Goal: Information Seeking & Learning: Understand process/instructions

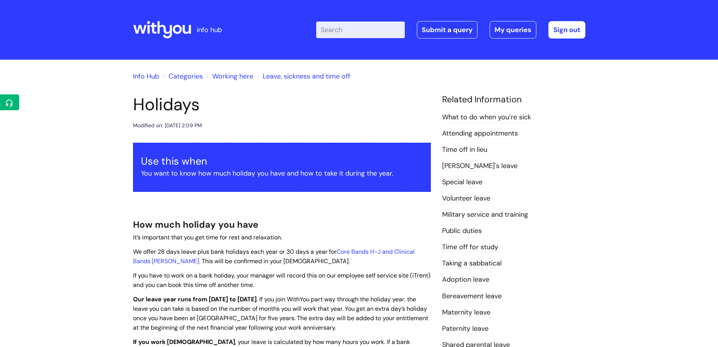
click at [353, 29] on input "Enter your search term here..." at bounding box center [360, 29] width 89 height 17
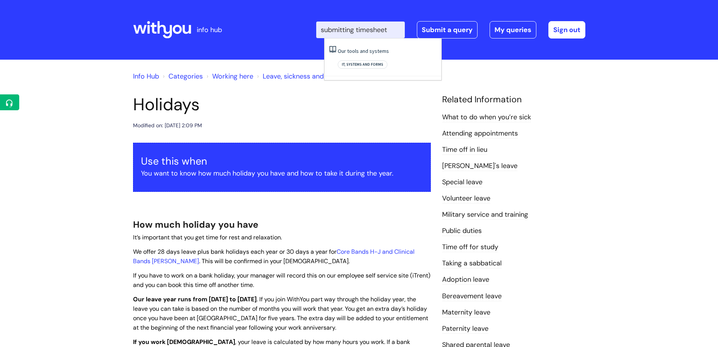
drag, startPoint x: 363, startPoint y: 32, endPoint x: 326, endPoint y: 31, distance: 37.0
click at [326, 31] on input "submitting timesheet" at bounding box center [360, 29] width 89 height 17
type input "timesheet"
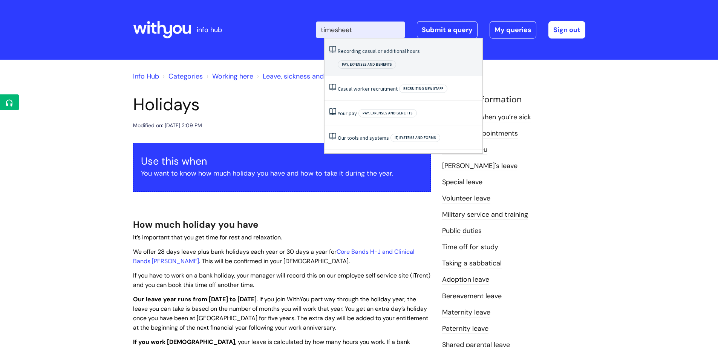
click at [369, 49] on link "Recording casual or additional hours" at bounding box center [379, 51] width 82 height 7
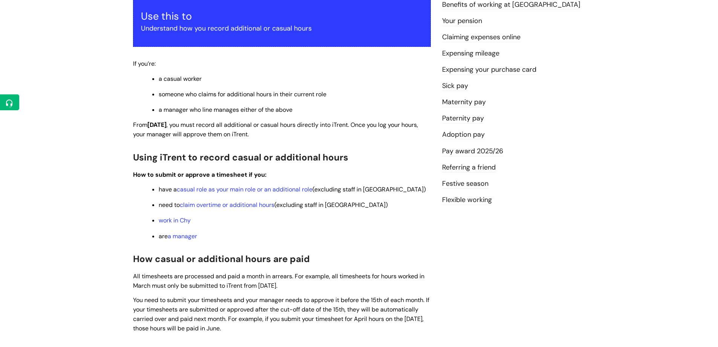
scroll to position [123, 0]
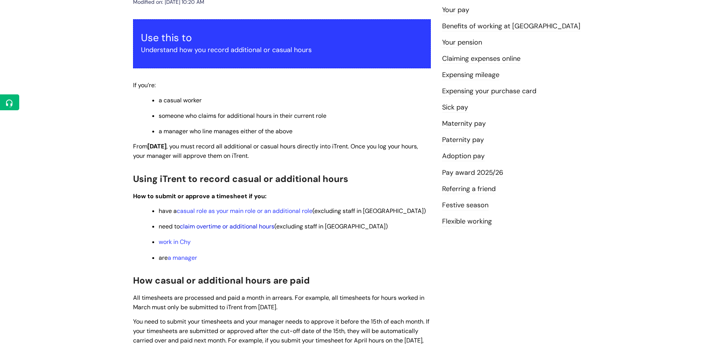
click at [240, 228] on link "claim overtime or additional hours" at bounding box center [227, 226] width 95 height 8
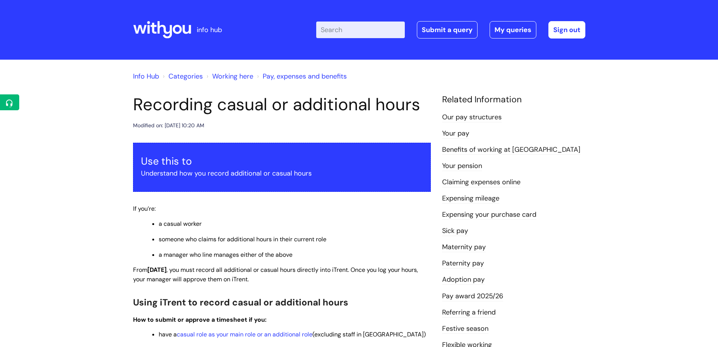
scroll to position [122, 0]
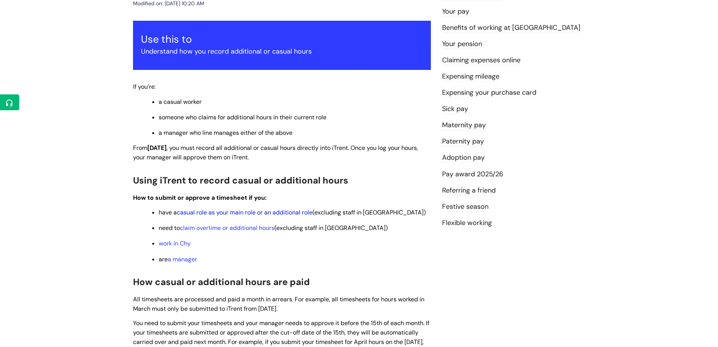
click at [233, 212] on link "casual role as your main role or an additional role" at bounding box center [245, 212] width 136 height 8
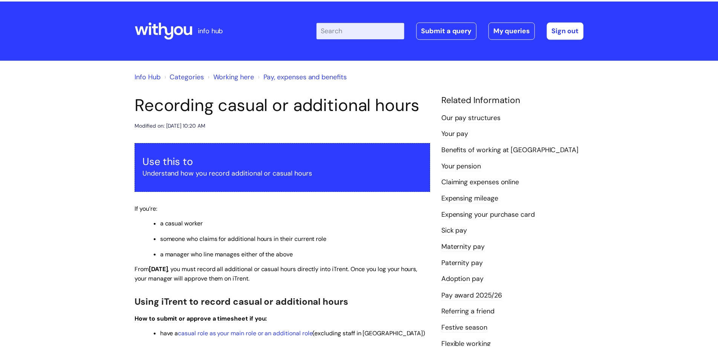
scroll to position [121, 0]
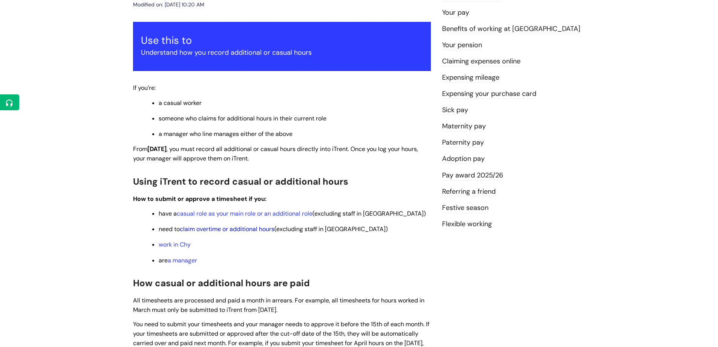
click at [223, 229] on link "claim overtime or additional hours" at bounding box center [227, 229] width 95 height 8
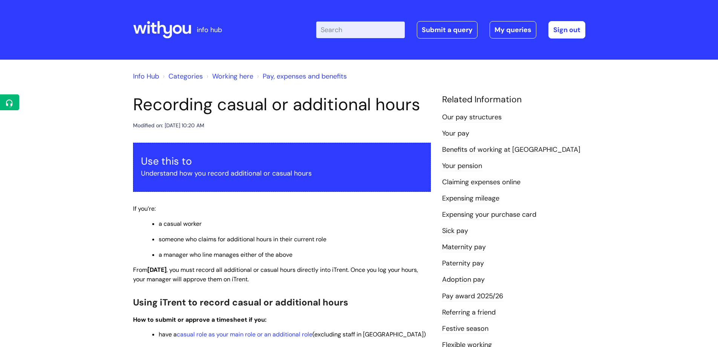
scroll to position [121, 0]
